Goal: Go to known website: Access a specific website the user already knows

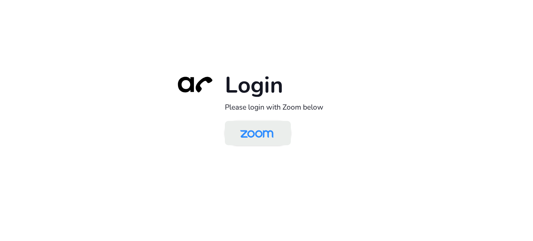
click at [265, 137] on img at bounding box center [257, 134] width 48 height 23
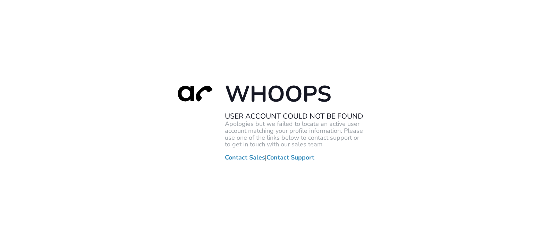
click at [287, 80] on h1 "Whoops" at bounding box center [294, 94] width 139 height 28
